Goal: Navigation & Orientation: Find specific page/section

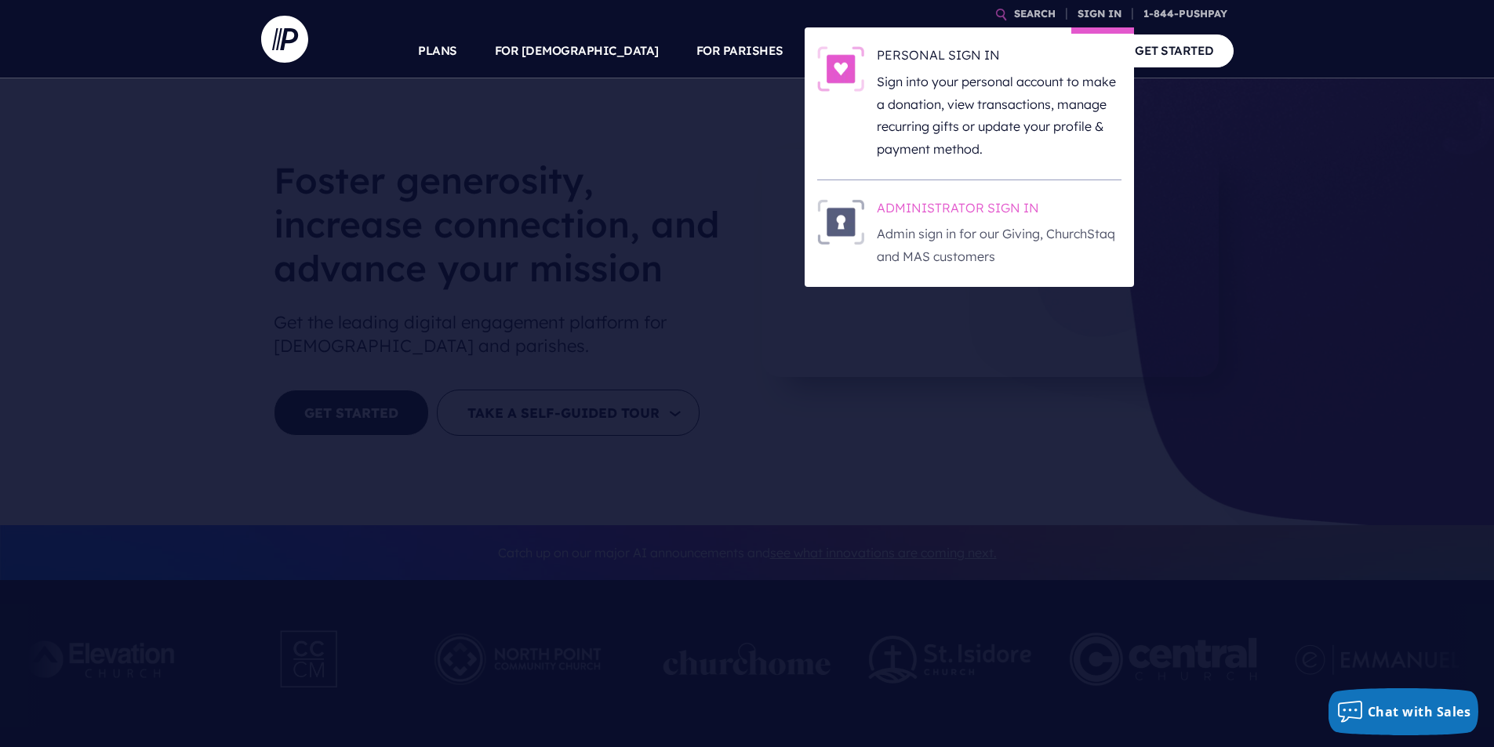
click at [959, 225] on p "Admin sign in for our Giving, ChurchStaq and MAS customers" at bounding box center [999, 245] width 245 height 45
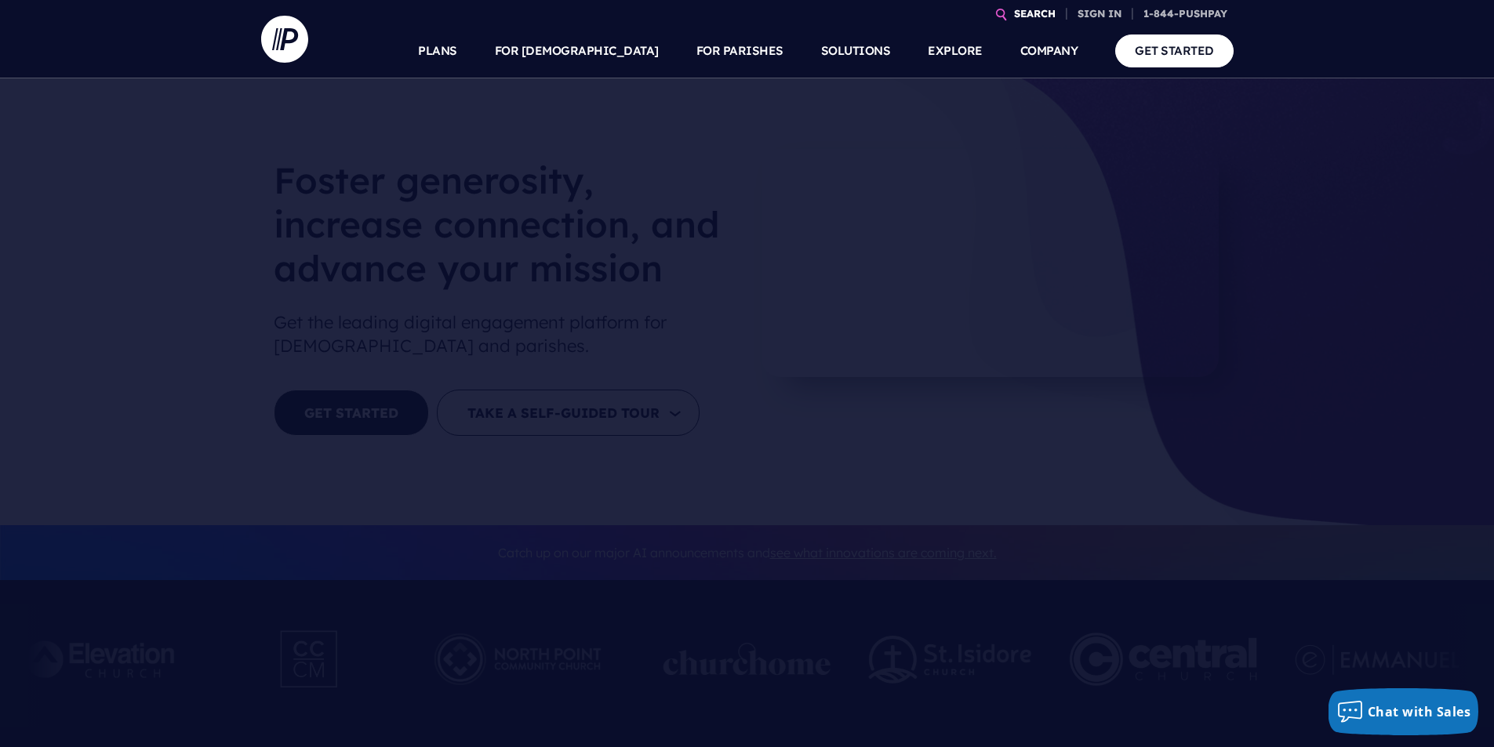
click at [1052, 13] on link "SEARCH" at bounding box center [1035, 13] width 54 height 27
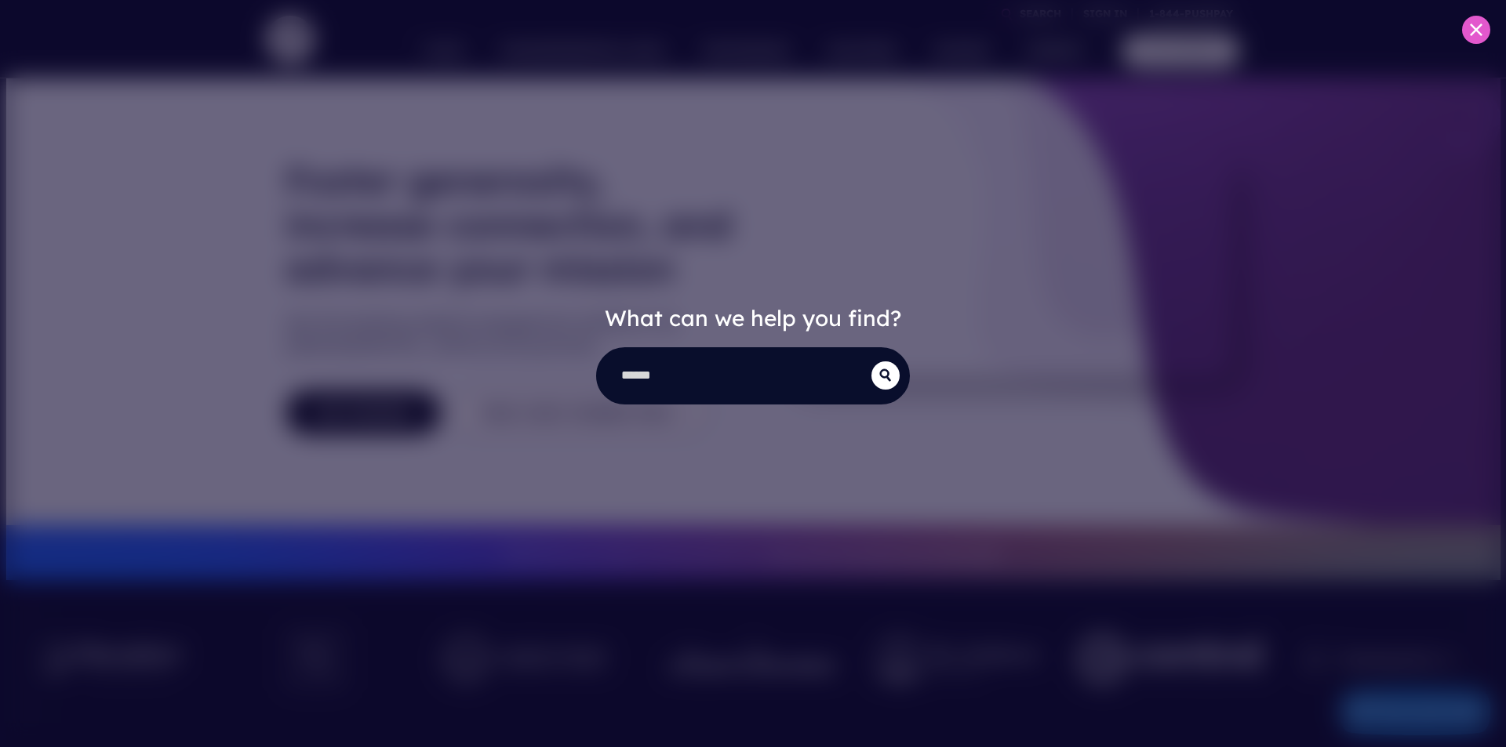
click at [1087, 228] on div "What can we help you find?" at bounding box center [753, 373] width 1506 height 747
click at [1474, 27] on icon at bounding box center [1476, 30] width 13 height 13
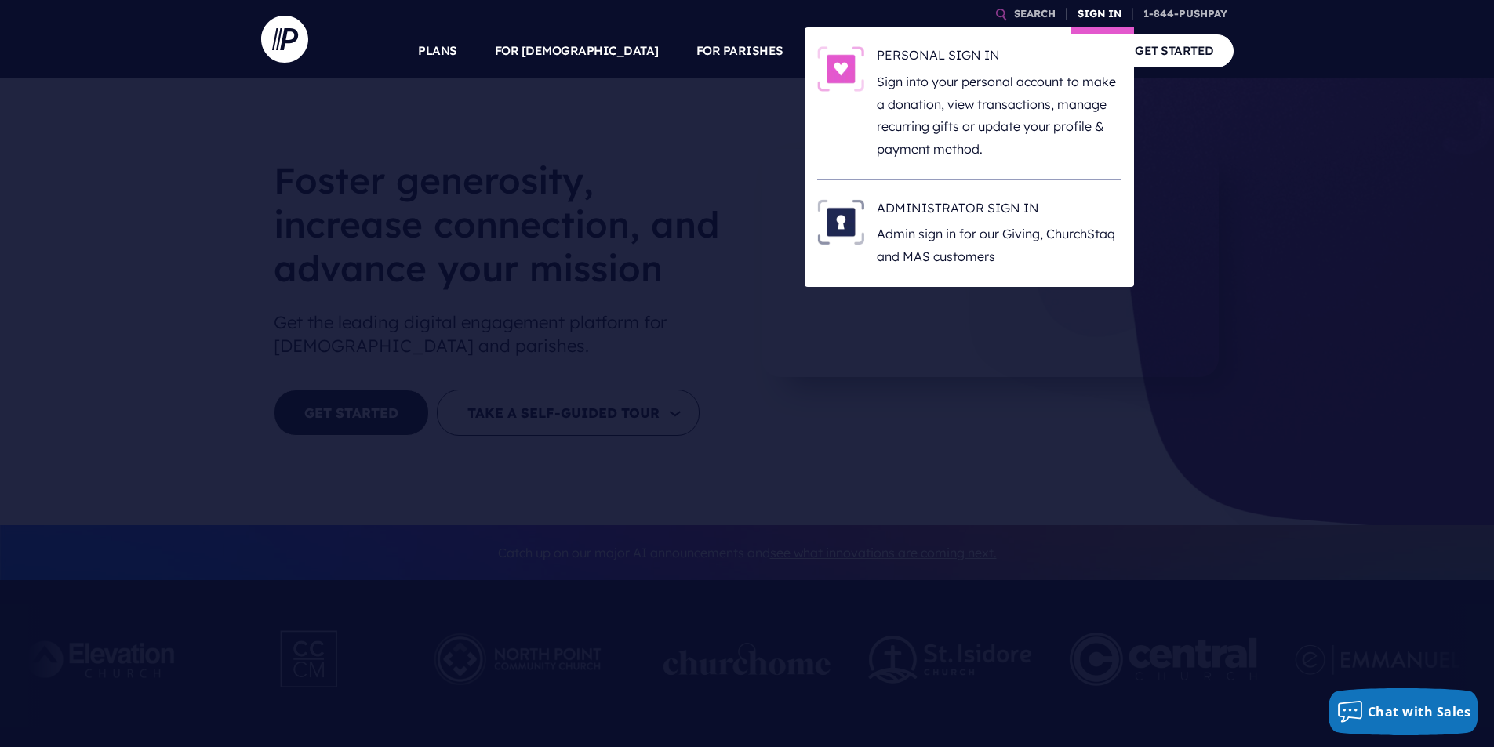
click at [1128, 14] on link "SIGN IN" at bounding box center [1099, 13] width 56 height 27
click at [1016, 245] on p "Admin sign in for our Giving, ChurchStaq and MAS customers" at bounding box center [999, 245] width 245 height 45
